Goal: Information Seeking & Learning: Check status

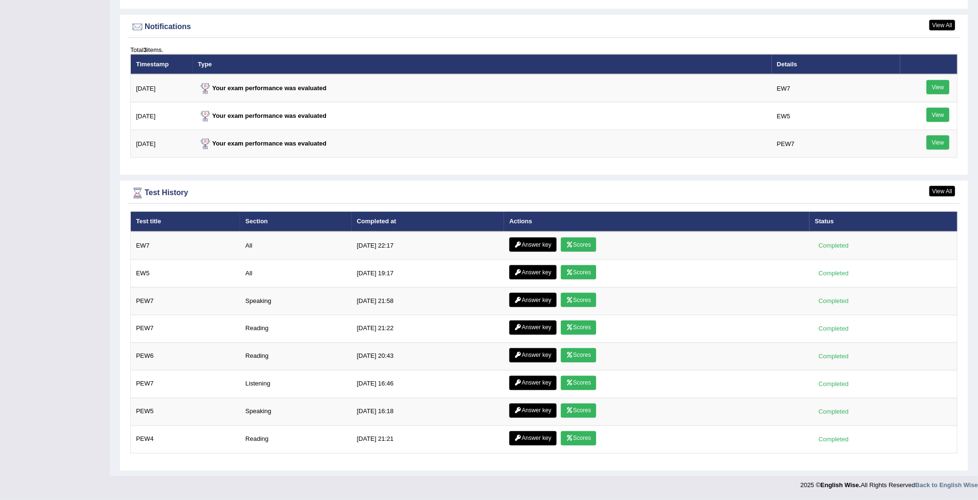
scroll to position [1160, 0]
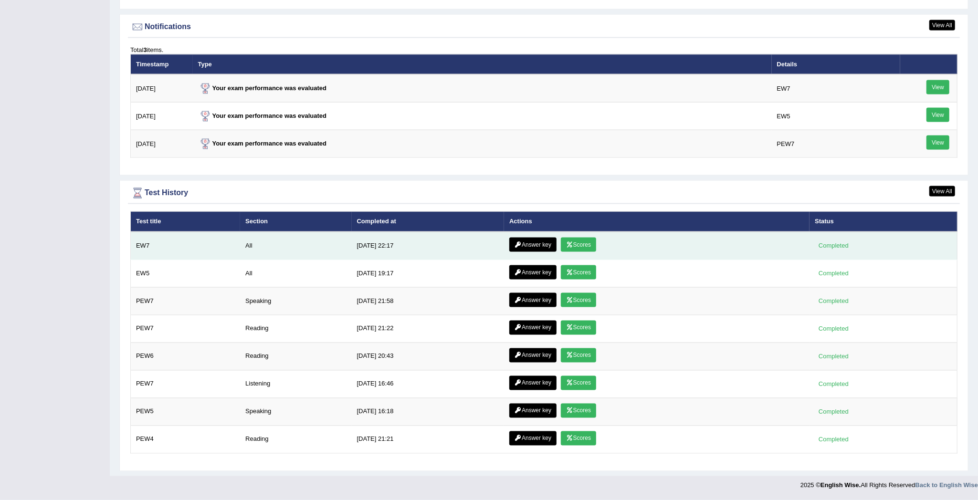
click at [571, 239] on link "Scores" at bounding box center [578, 245] width 35 height 14
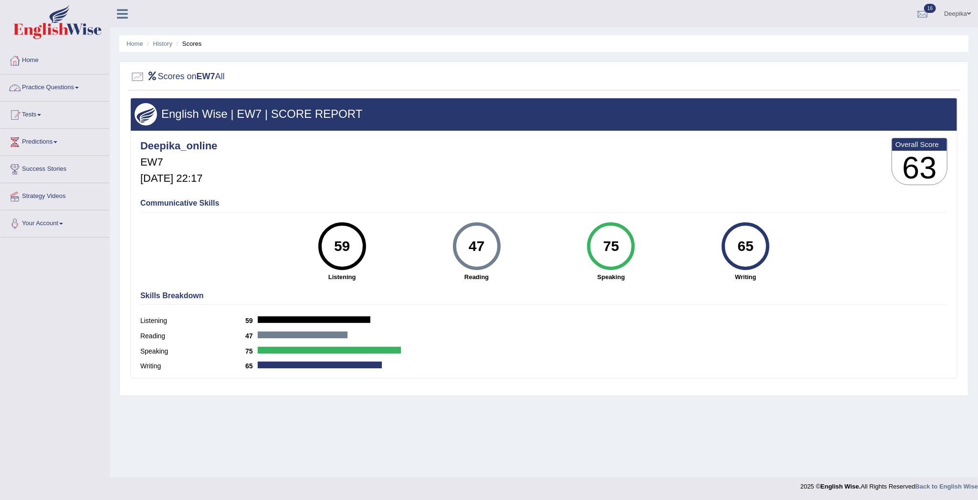
click at [80, 85] on link "Practice Questions" at bounding box center [54, 86] width 109 height 24
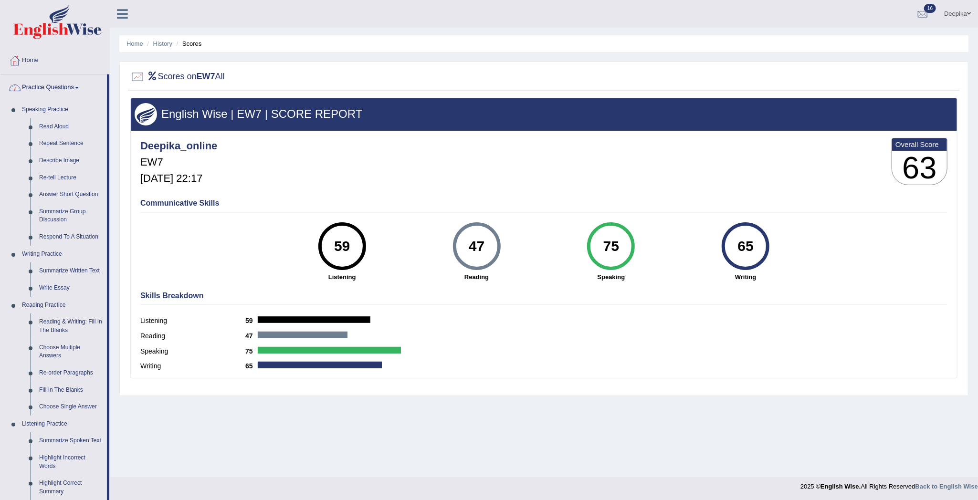
click at [75, 92] on link "Practice Questions" at bounding box center [53, 86] width 106 height 24
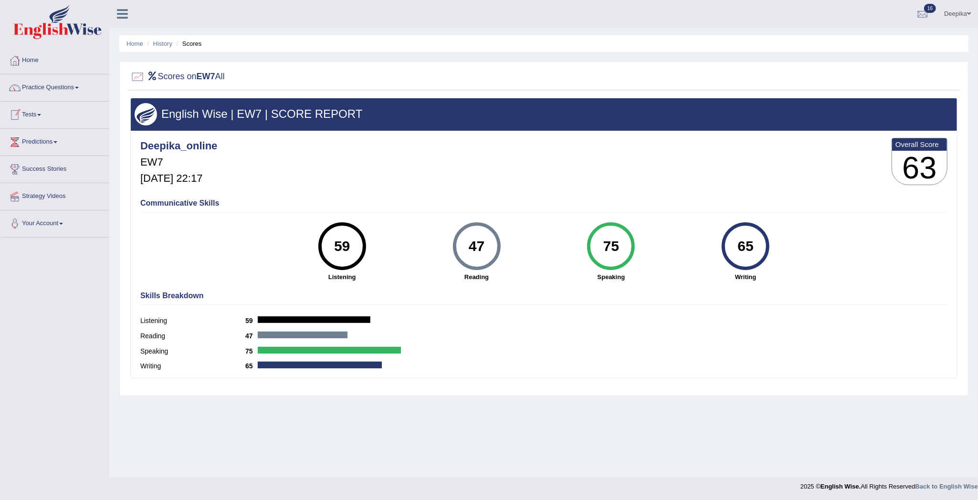
click at [39, 120] on link "Tests" at bounding box center [54, 114] width 109 height 24
click at [37, 65] on link "Home" at bounding box center [54, 59] width 109 height 24
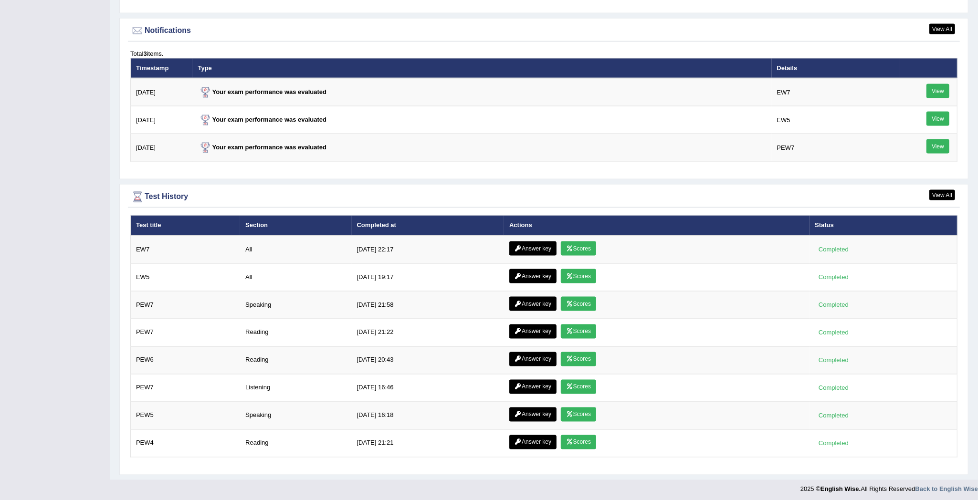
scroll to position [1160, 0]
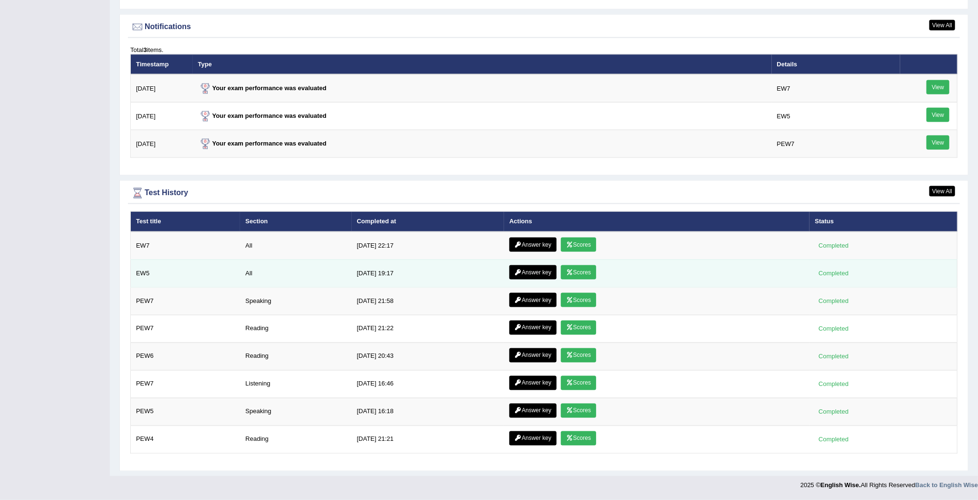
click at [577, 270] on link "Scores" at bounding box center [578, 272] width 35 height 14
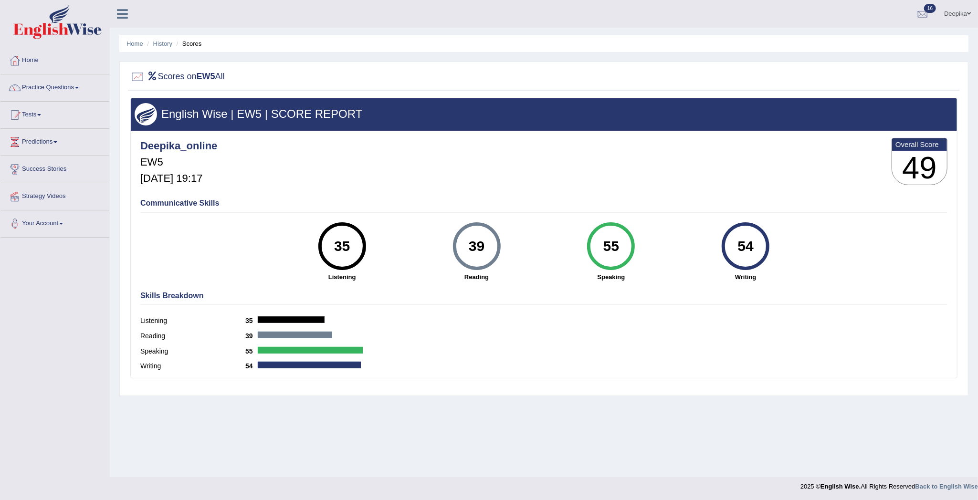
click at [29, 58] on link "Home" at bounding box center [54, 59] width 109 height 24
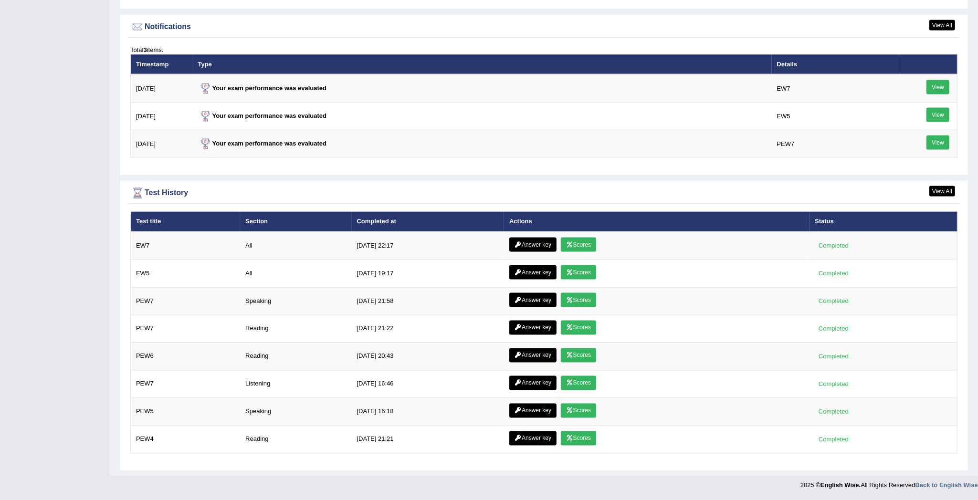
scroll to position [1160, 0]
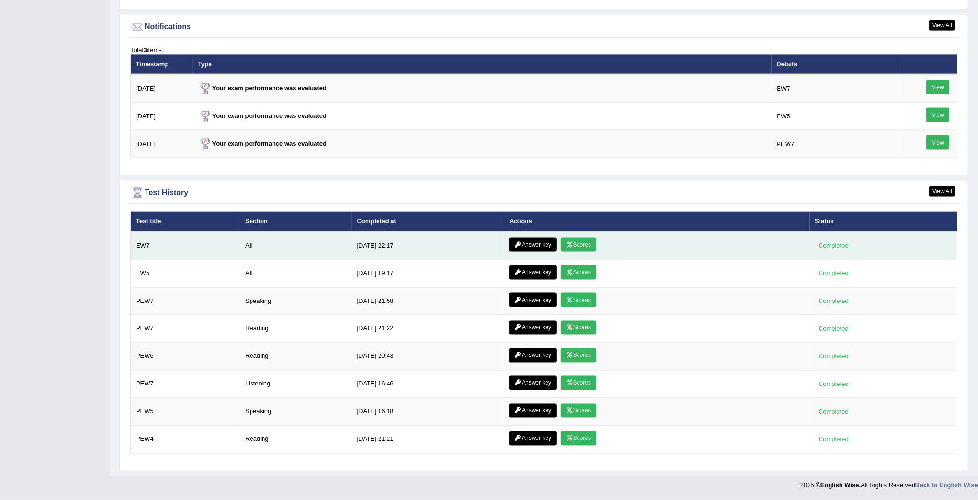
click at [577, 244] on link "Scores" at bounding box center [578, 245] width 35 height 14
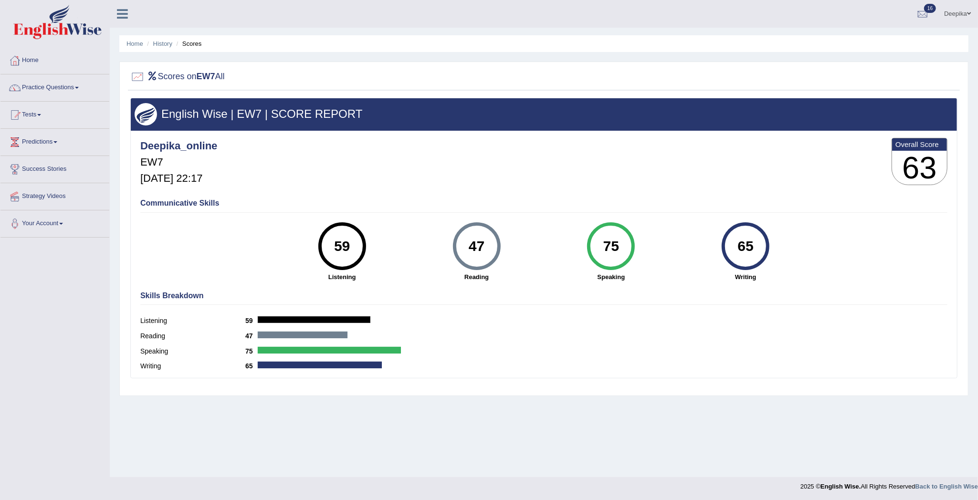
drag, startPoint x: 343, startPoint y: 261, endPoint x: 592, endPoint y: 361, distance: 268.9
click at [592, 136] on div "Deepika_online EW7 Sep 7, 2025, 22:17 Overall Score 63 Communicative Skills 59 …" at bounding box center [544, 133] width 827 height 5
click at [607, 344] on div "Reading 47" at bounding box center [543, 337] width 807 height 15
click at [36, 62] on link "Home" at bounding box center [54, 59] width 109 height 24
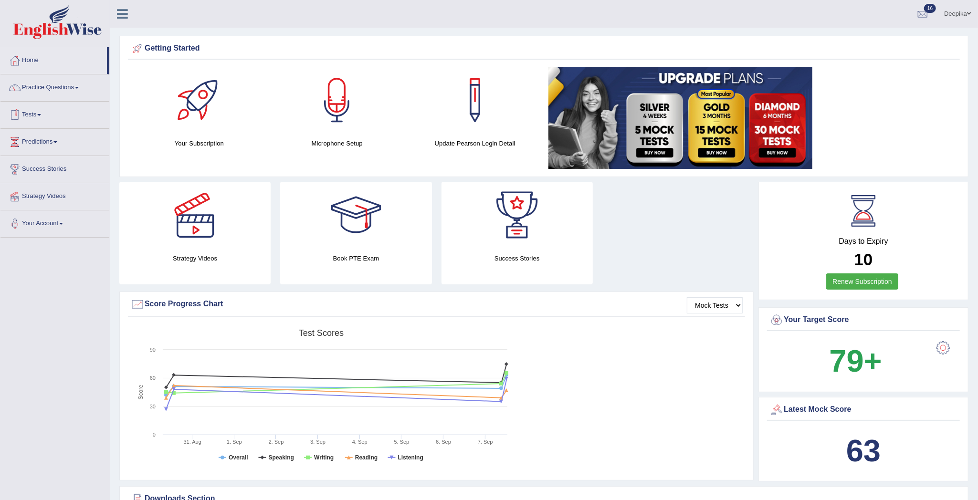
click at [43, 117] on link "Tests" at bounding box center [54, 114] width 109 height 24
click at [43, 156] on link "Take Mock Test" at bounding box center [62, 154] width 89 height 17
